Goal: Information Seeking & Learning: Learn about a topic

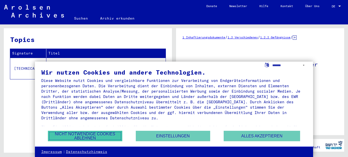
click at [106, 135] on button "Nicht notwendige Cookies ablehnen" at bounding box center [85, 136] width 74 height 10
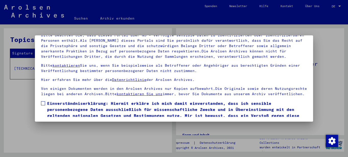
scroll to position [41, 0]
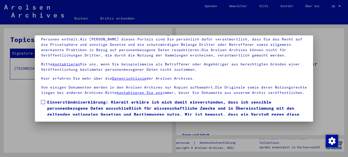
click at [44, 104] on span at bounding box center [43, 102] width 4 height 4
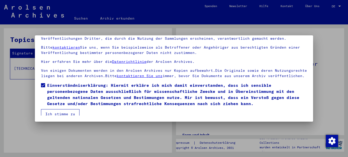
scroll to position [25, 0]
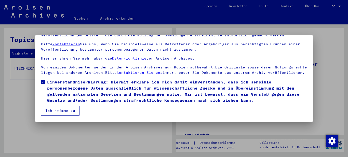
click at [68, 109] on button "Ich stimme zu" at bounding box center [60, 111] width 39 height 10
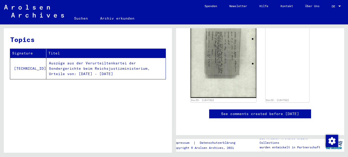
scroll to position [179, 0]
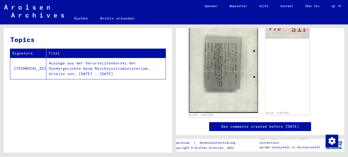
click at [222, 68] on img at bounding box center [223, 65] width 69 height 98
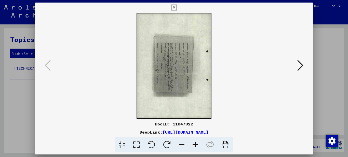
click at [150, 144] on icon at bounding box center [152, 145] width 16 height 16
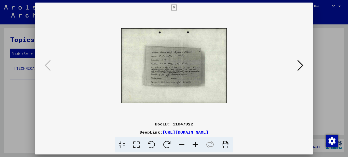
click at [170, 66] on img at bounding box center [174, 66] width 106 height 244
click at [195, 145] on icon at bounding box center [196, 145] width 14 height 16
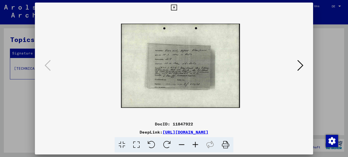
click at [195, 145] on icon at bounding box center [196, 145] width 14 height 16
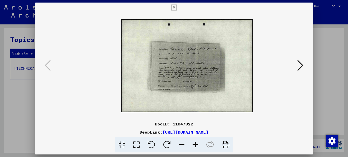
click at [195, 145] on icon at bounding box center [196, 145] width 14 height 16
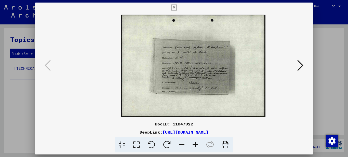
click at [195, 145] on icon at bounding box center [196, 145] width 14 height 16
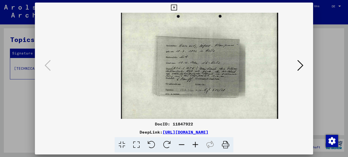
click at [195, 145] on icon at bounding box center [196, 145] width 14 height 16
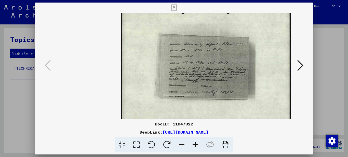
click at [195, 145] on icon at bounding box center [196, 145] width 14 height 16
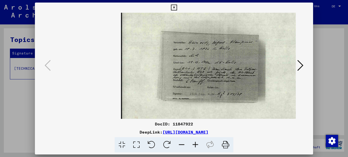
click at [195, 145] on icon at bounding box center [196, 145] width 14 height 16
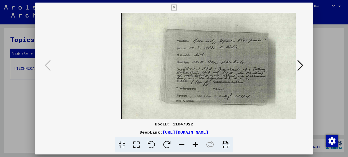
click at [195, 145] on icon at bounding box center [196, 145] width 14 height 16
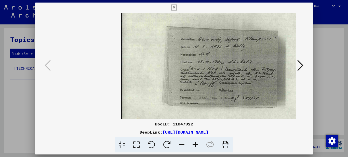
click at [195, 145] on icon at bounding box center [196, 145] width 14 height 16
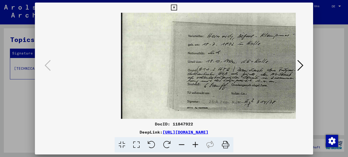
click at [195, 145] on icon at bounding box center [196, 145] width 14 height 16
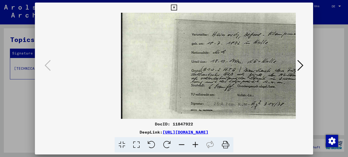
click at [244, 96] on img at bounding box center [244, 66] width 247 height 174
click at [197, 143] on icon at bounding box center [196, 145] width 14 height 16
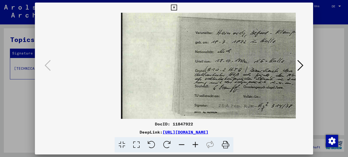
click at [197, 143] on icon at bounding box center [196, 145] width 14 height 16
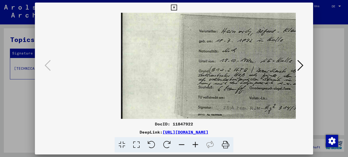
click at [197, 143] on icon at bounding box center [196, 145] width 14 height 16
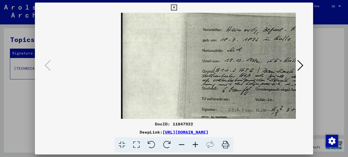
click at [177, 7] on icon at bounding box center [174, 8] width 6 height 6
